Goal: Find contact information: Find contact information

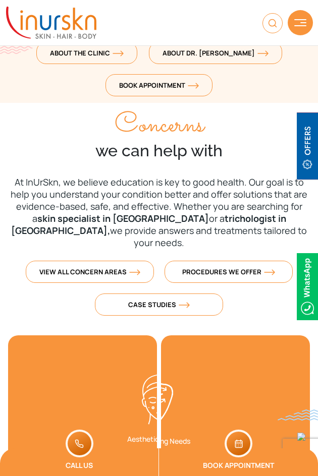
scroll to position [354, 0]
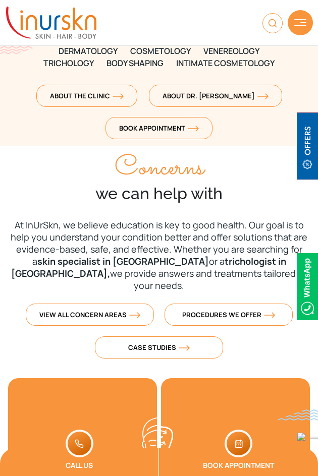
click at [298, 15] on div at bounding box center [299, 22] width 25 height 25
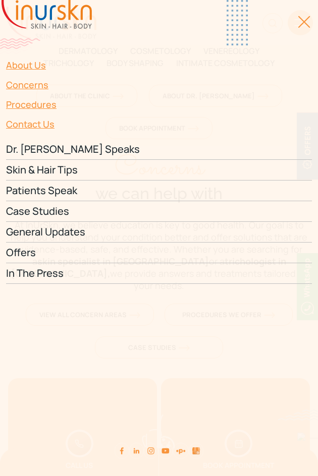
click at [10, 134] on link "Contact Us" at bounding box center [159, 124] width 306 height 20
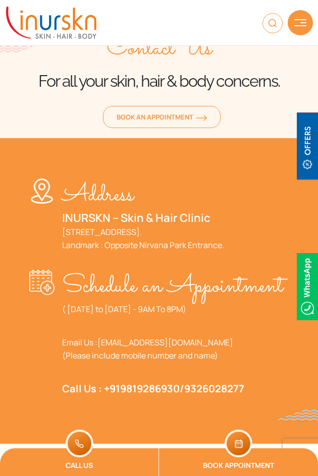
scroll to position [308, 0]
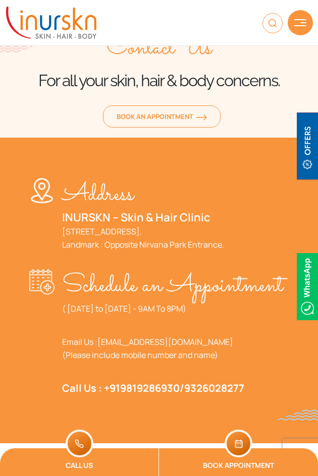
click at [295, 299] on div "Address INURSKN – Skin & Hair Clinic 705, 7th Floor, Powai Plaza - Commercial W…" at bounding box center [159, 291] width 318 height 306
